Goal: Navigation & Orientation: Understand site structure

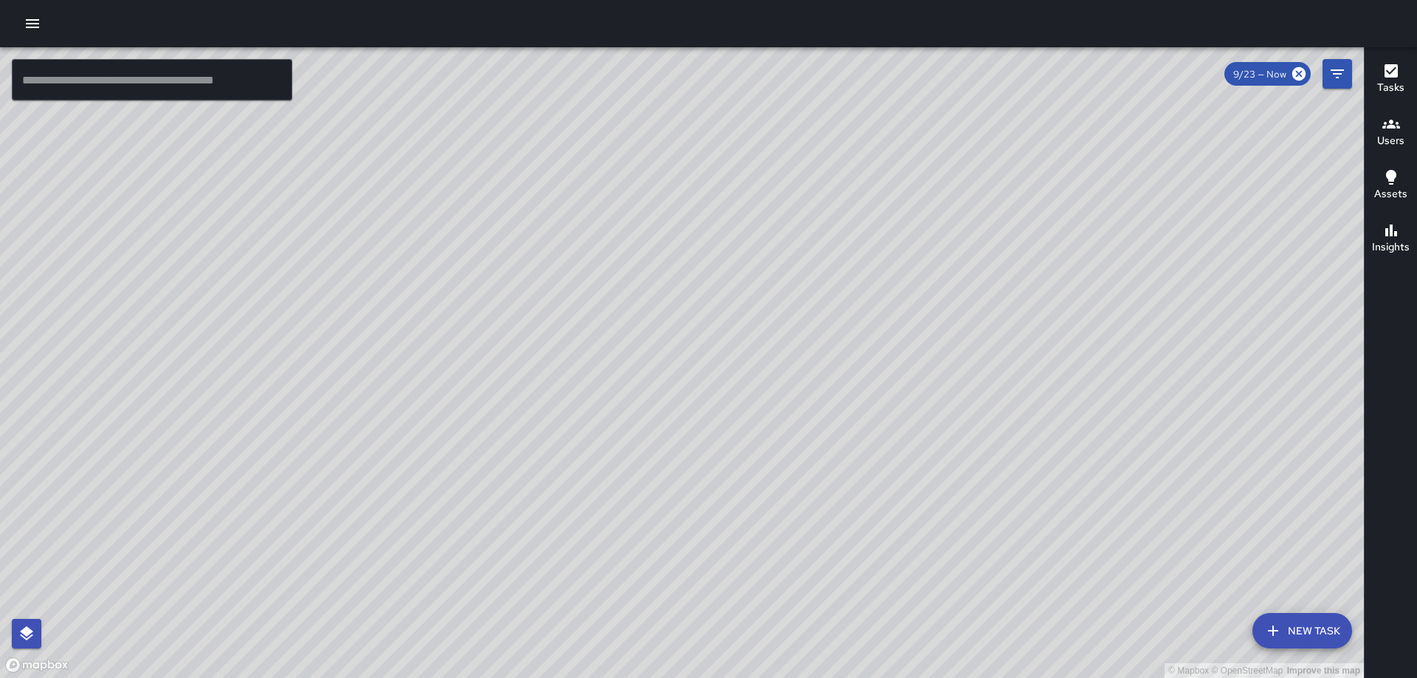
drag, startPoint x: 593, startPoint y: 396, endPoint x: 721, endPoint y: 390, distance: 128.6
click at [720, 390] on div "© Mapbox © OpenStreetMap Improve this map" at bounding box center [682, 362] width 1364 height 630
drag, startPoint x: 704, startPoint y: 628, endPoint x: 736, endPoint y: 398, distance: 232.5
click at [736, 398] on div "© Mapbox © OpenStreetMap Improve this map" at bounding box center [682, 362] width 1364 height 630
drag, startPoint x: 1039, startPoint y: 363, endPoint x: 735, endPoint y: 658, distance: 423.8
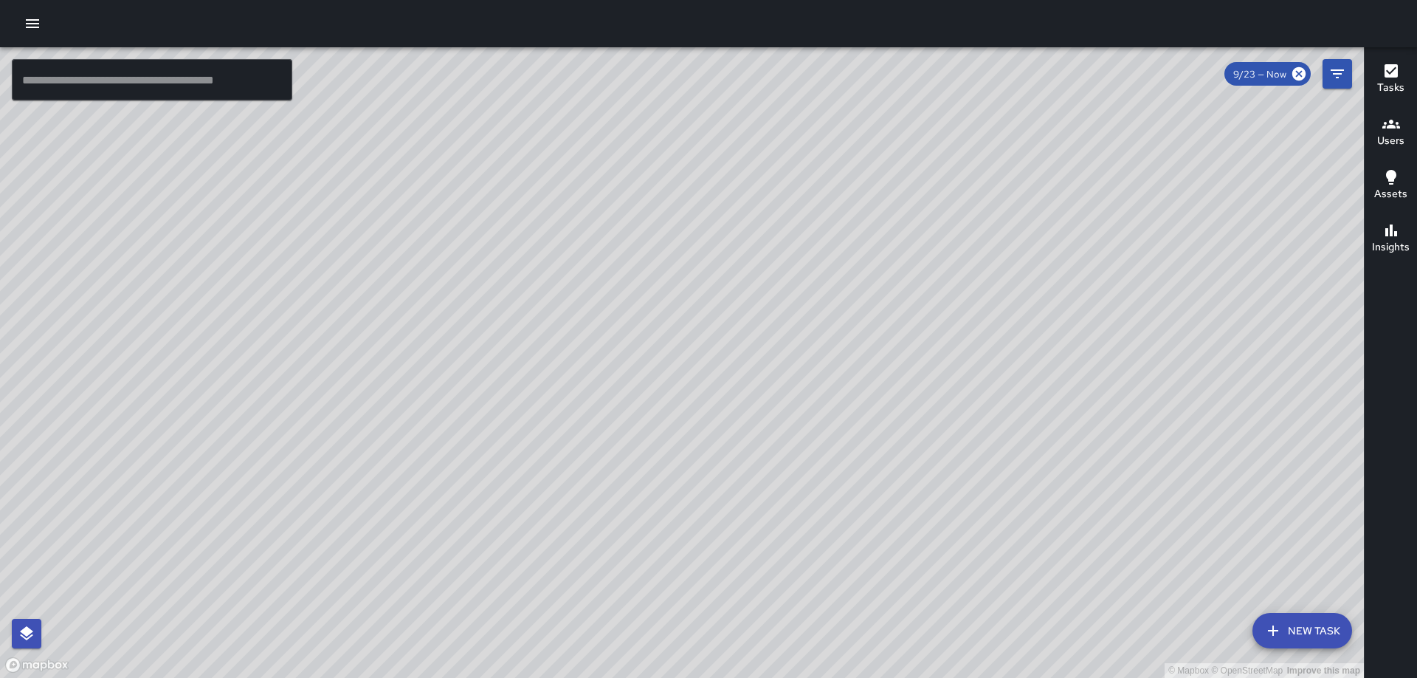
click at [735, 658] on div "© Mapbox © OpenStreetMap Improve this map" at bounding box center [682, 362] width 1364 height 630
drag, startPoint x: 606, startPoint y: 333, endPoint x: 699, endPoint y: 336, distance: 93.0
click at [699, 336] on div "© Mapbox © OpenStreetMap Improve this map" at bounding box center [682, 362] width 1364 height 630
drag, startPoint x: 420, startPoint y: 206, endPoint x: 766, endPoint y: 439, distance: 417.4
click at [766, 439] on div "© Mapbox © OpenStreetMap Improve this map" at bounding box center [682, 362] width 1364 height 630
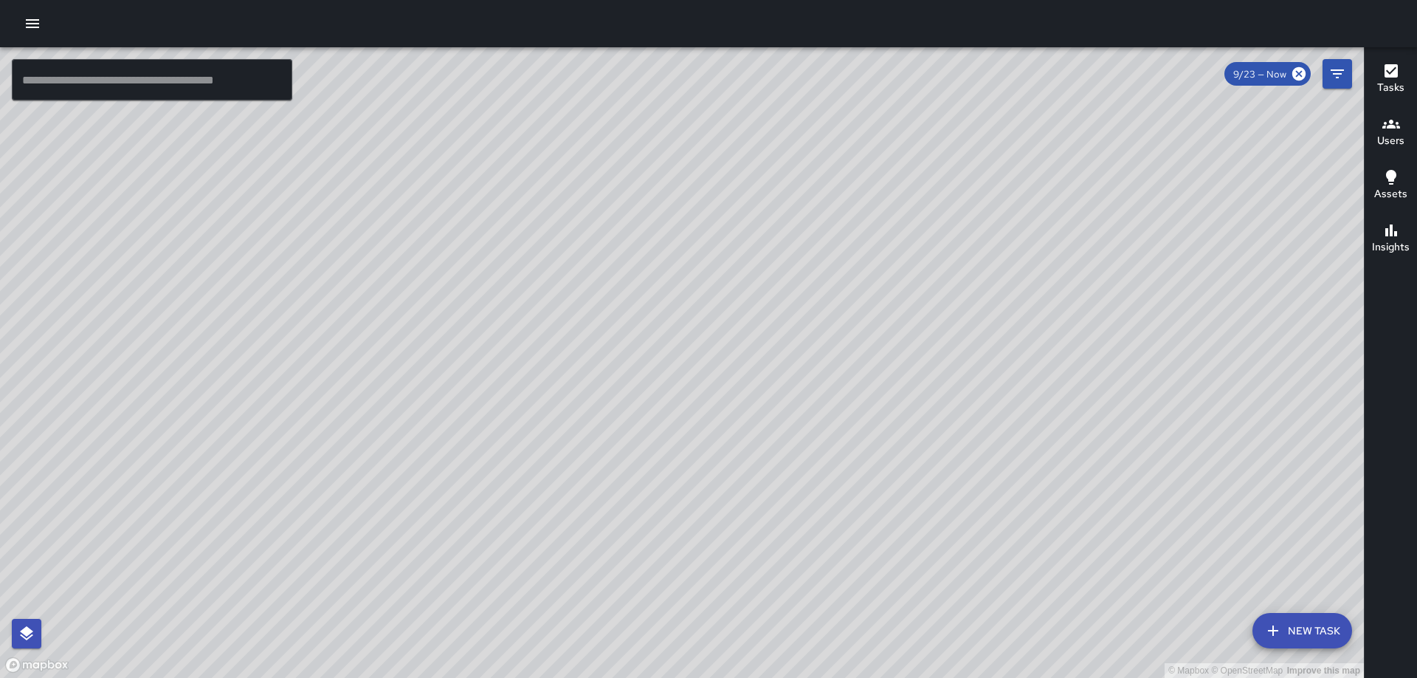
drag, startPoint x: 1068, startPoint y: 585, endPoint x: 814, endPoint y: 253, distance: 418.1
click at [814, 253] on div "© Mapbox © OpenStreetMap Improve this map" at bounding box center [682, 362] width 1364 height 630
drag, startPoint x: 595, startPoint y: 463, endPoint x: 568, endPoint y: 704, distance: 242.9
click at [568, 677] on html "© Mapbox © OpenStreetMap Improve this map ​ New Task 9/23 — Now Map Layers Task…" at bounding box center [708, 339] width 1417 height 678
